Goal: Information Seeking & Learning: Find specific fact

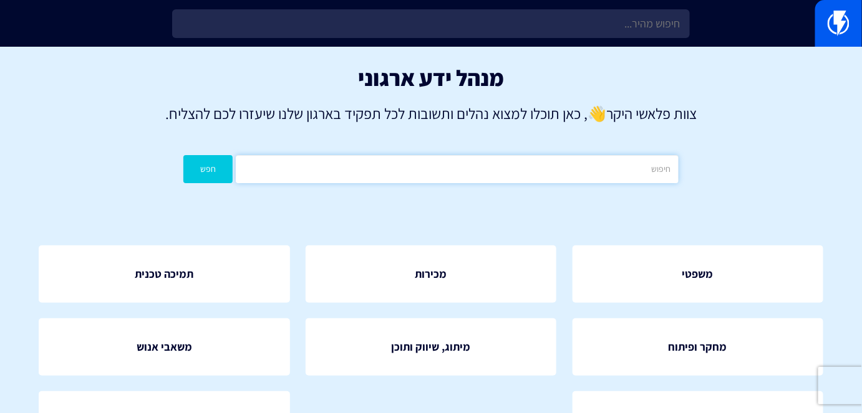
click at [437, 170] on input "text" at bounding box center [457, 169] width 442 height 28
type input "ק"
type input "אוטומציות"
click at [175, 161] on div "מנהל ידע ארגוני צוות פלאשי היקר 👋 , כאן תוכלו למצוא נהלים ותשובות לכל תפקיד באר…" at bounding box center [431, 127] width 862 height 161
click at [183, 164] on div "מנהל ידע ארגוני צוות פלאשי היקר 👋 , כאן תוכלו למצוא נהלים ותשובות לכל תפקיד באר…" at bounding box center [431, 127] width 862 height 161
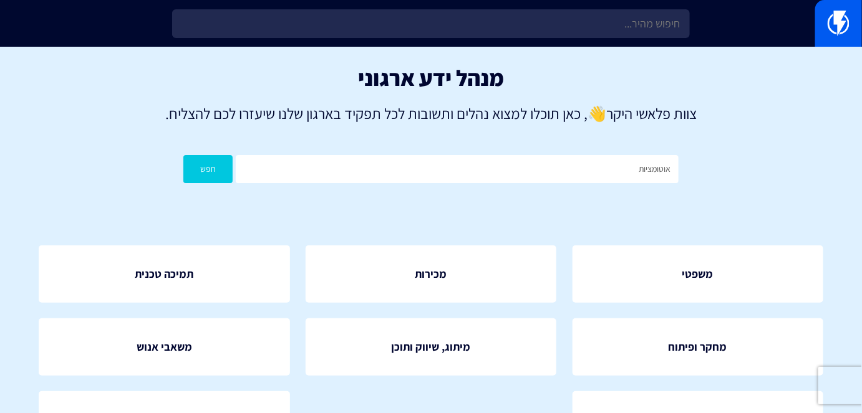
click at [183, 164] on div "מנהל ידע ארגוני צוות פלאשי היקר 👋 , כאן תוכלו למצוא נהלים ותשובות לכל תפקיד באר…" at bounding box center [431, 127] width 862 height 161
click at [186, 166] on button "חפש" at bounding box center [207, 169] width 49 height 28
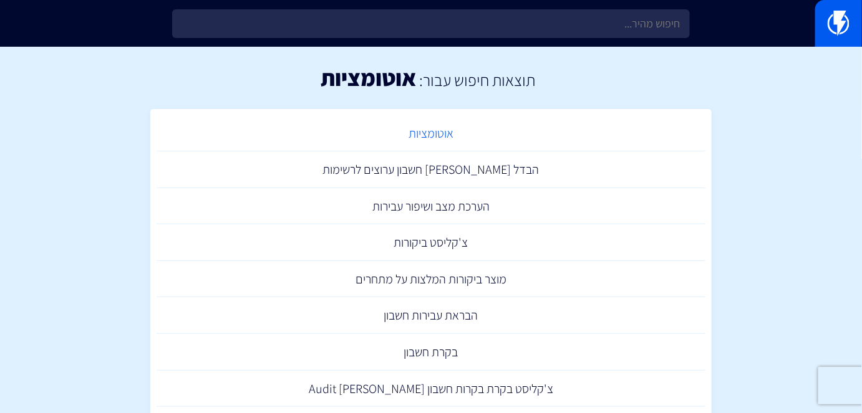
click at [429, 135] on link "אוטומציות" at bounding box center [430, 133] width 549 height 37
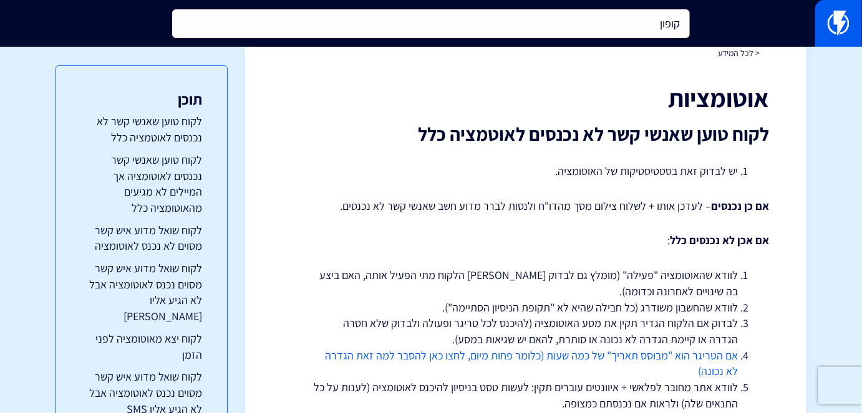
click at [572, 19] on input "קופון" at bounding box center [430, 23] width 517 height 29
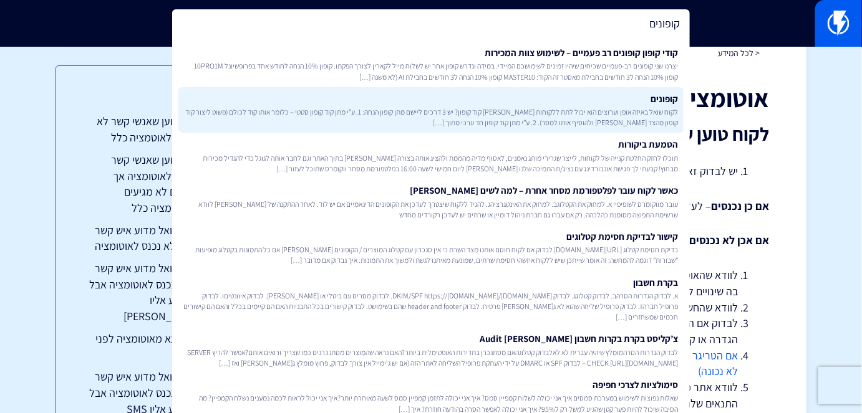
type input "קופונים"
click at [604, 108] on span "לקוח שואל באיזה אופן וערוצים הוא יכול לתת ללקוחות [PERSON_NAME] קוד קופון? יש 3…" at bounding box center [430, 117] width 494 height 21
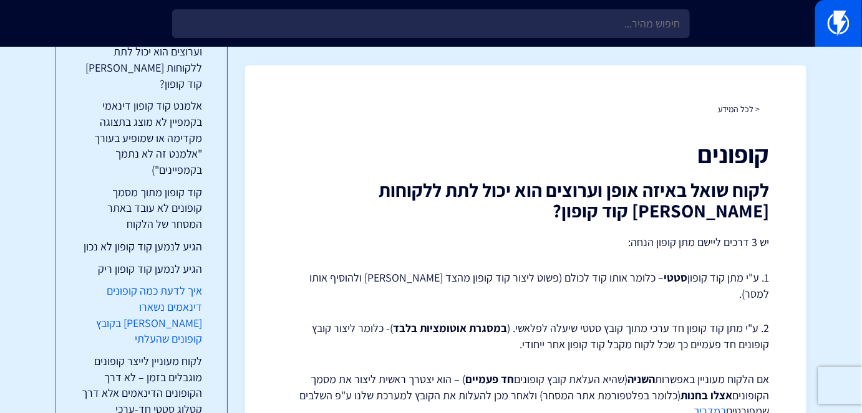
scroll to position [113, 0]
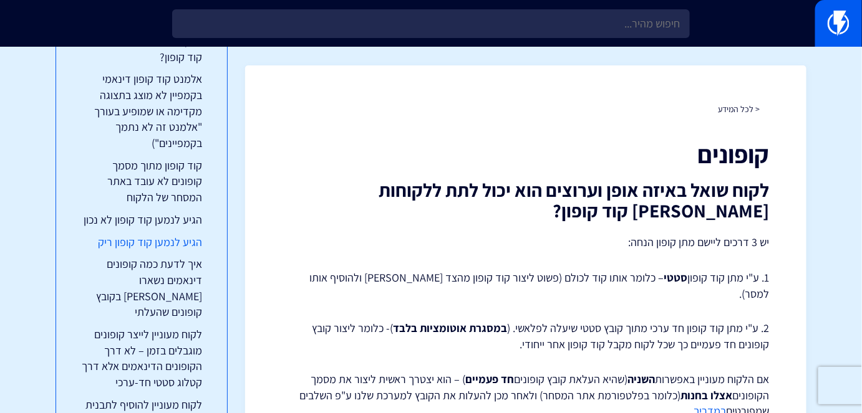
click at [160, 244] on link "הגיע לנמען קוד קופון ריק" at bounding box center [141, 242] width 121 height 16
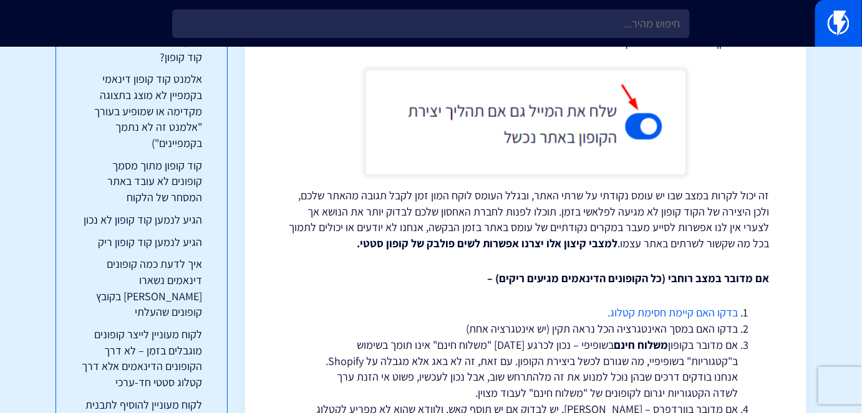
scroll to position [1236, 0]
